Goal: Task Accomplishment & Management: Manage account settings

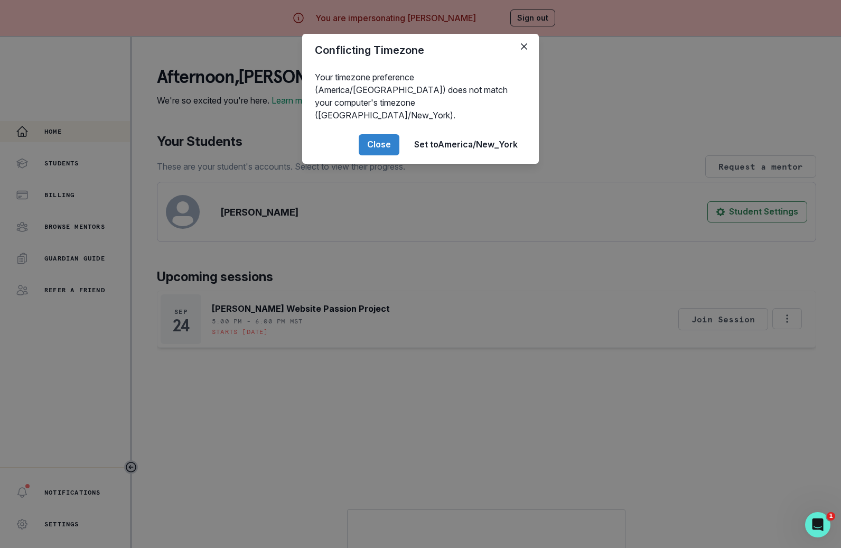
click at [238, 332] on div "Conflicting Timezone Your timezone preference (America/[GEOGRAPHIC_DATA]) does …" at bounding box center [420, 274] width 841 height 548
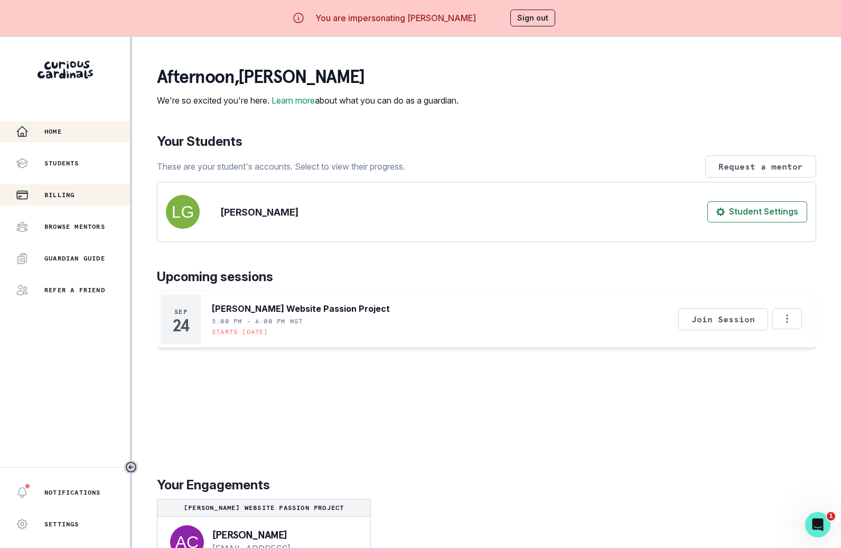
click at [83, 197] on div "Billing" at bounding box center [73, 195] width 114 height 13
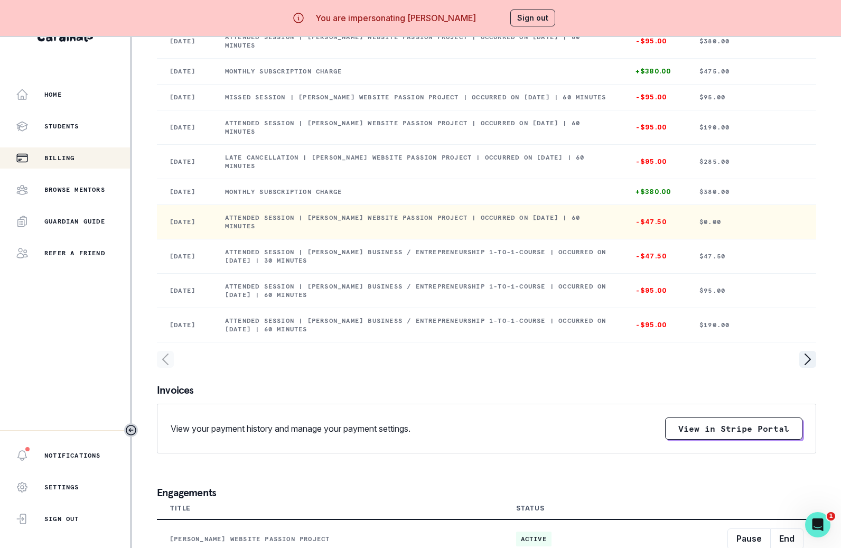
scroll to position [108, 0]
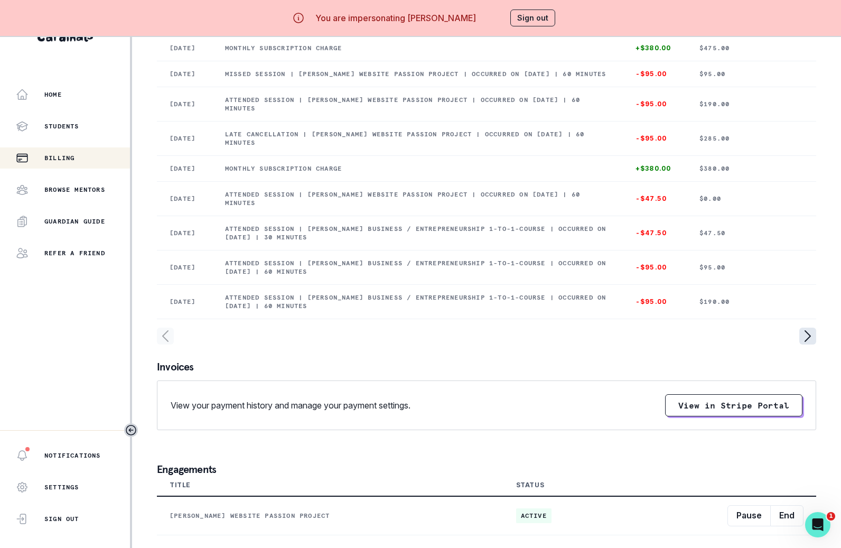
click at [800, 344] on icon "page right" at bounding box center [807, 335] width 17 height 17
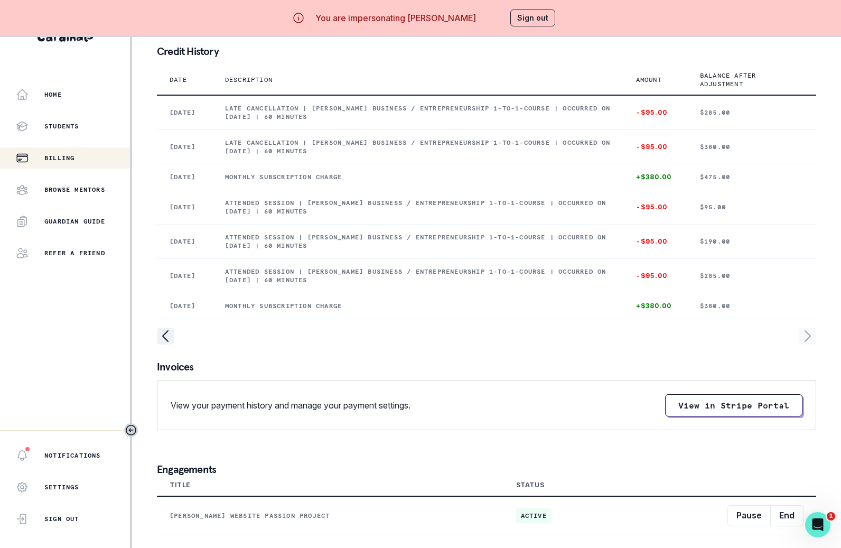
scroll to position [24, 0]
click at [803, 338] on icon "page right" at bounding box center [807, 335] width 17 height 17
click at [168, 338] on icon "page left" at bounding box center [165, 335] width 17 height 17
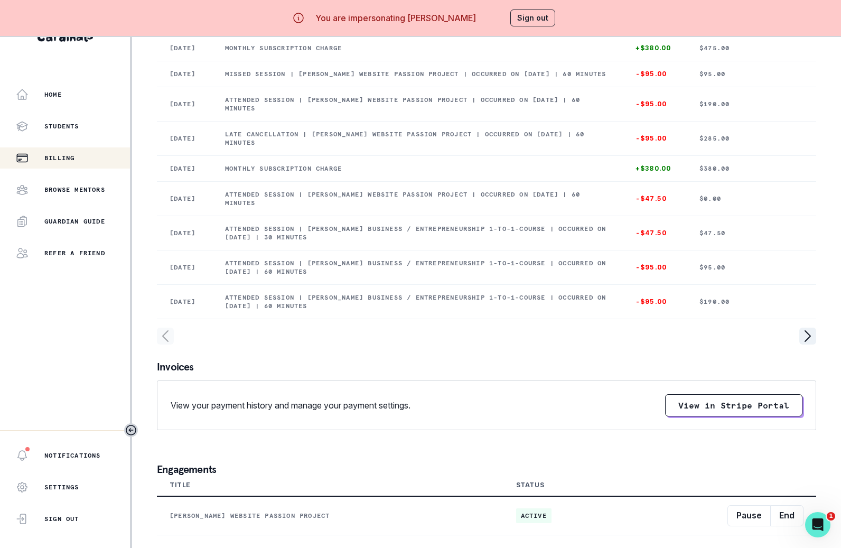
click at [797, 344] on div at bounding box center [486, 335] width 659 height 17
click at [798, 344] on div at bounding box center [486, 335] width 659 height 17
click at [807, 344] on icon "page right" at bounding box center [807, 335] width 17 height 17
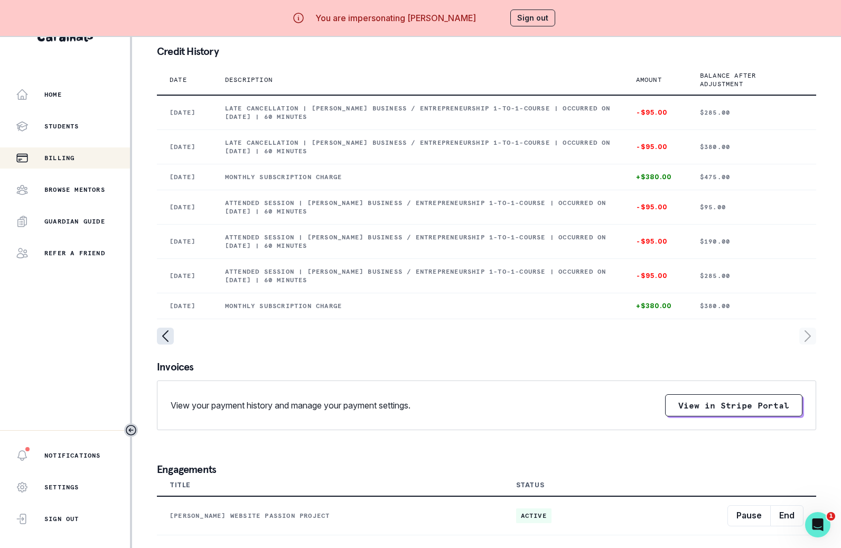
click at [162, 334] on icon "page left" at bounding box center [165, 335] width 17 height 17
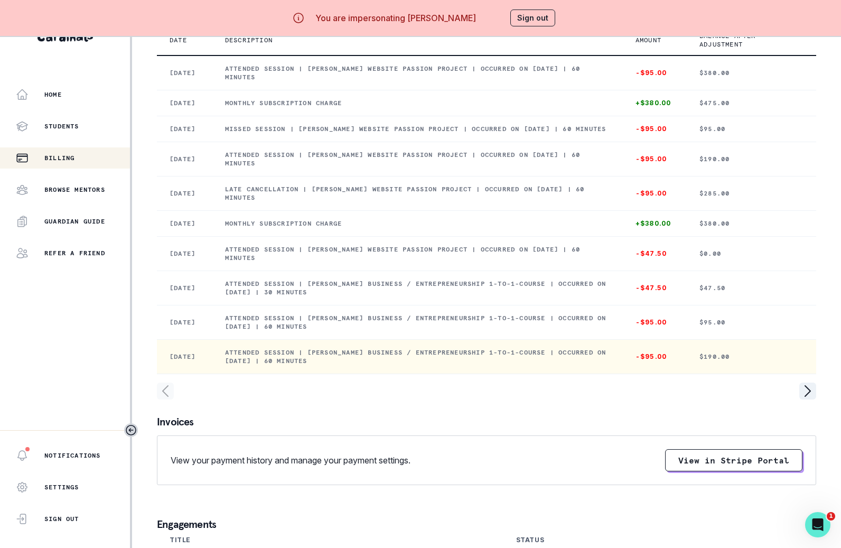
scroll to position [0, 0]
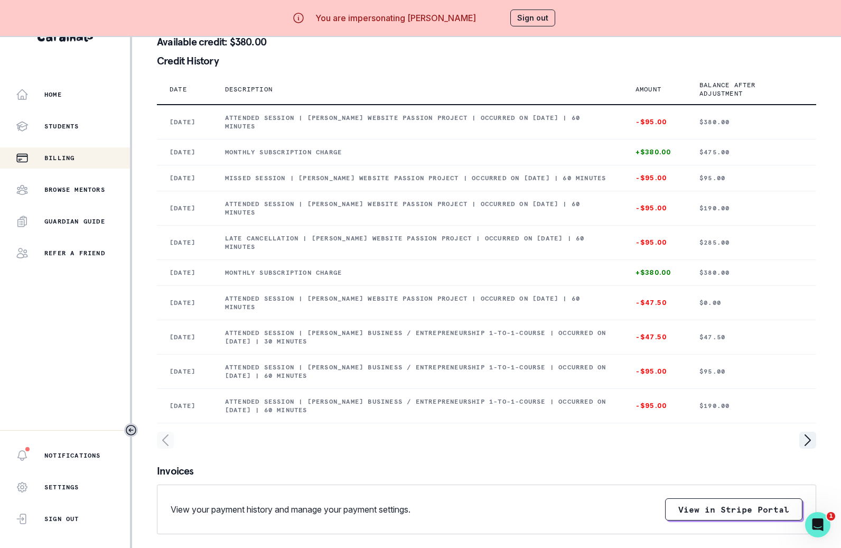
click at [89, 81] on aside "Home Students Billing Browse Mentors Guardian Guide Refer a friend Notification…" at bounding box center [66, 274] width 132 height 548
click at [89, 96] on div "Home" at bounding box center [73, 94] width 114 height 13
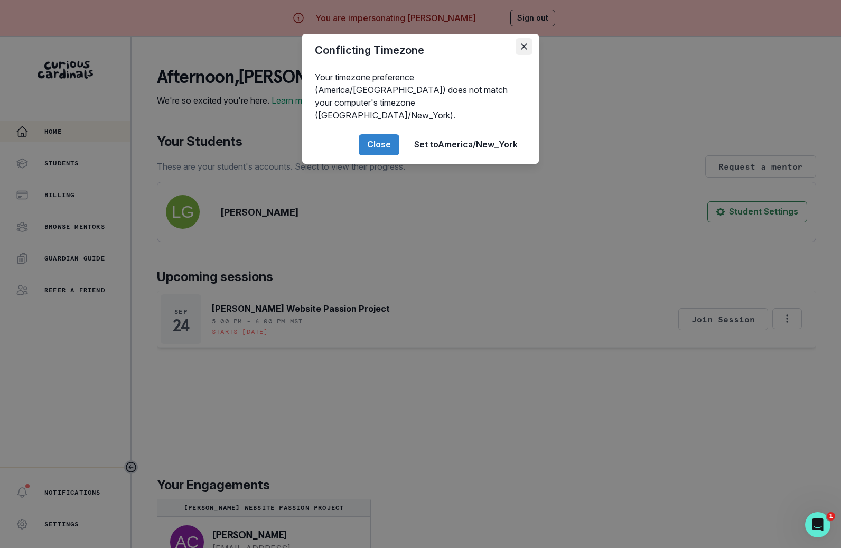
click at [519, 41] on button "Close" at bounding box center [523, 46] width 17 height 17
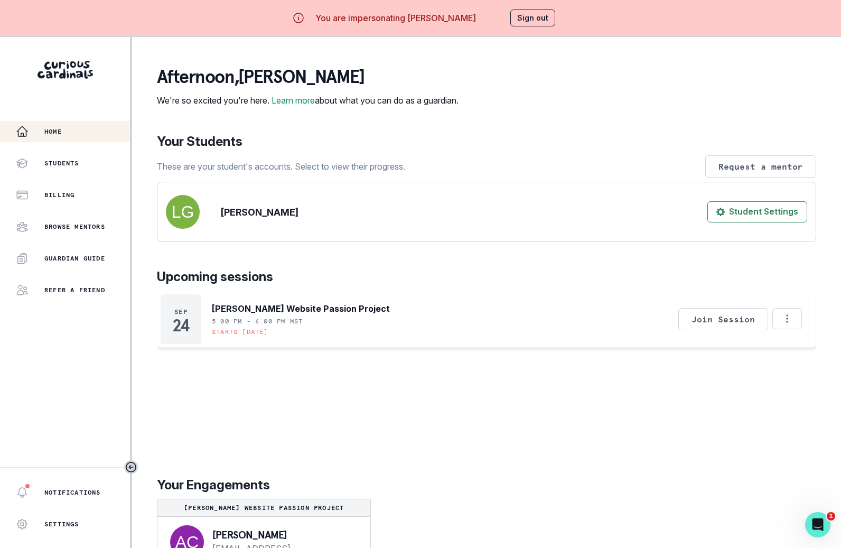
click at [549, 16] on button "Sign out" at bounding box center [532, 18] width 45 height 17
